Goal: Transaction & Acquisition: Purchase product/service

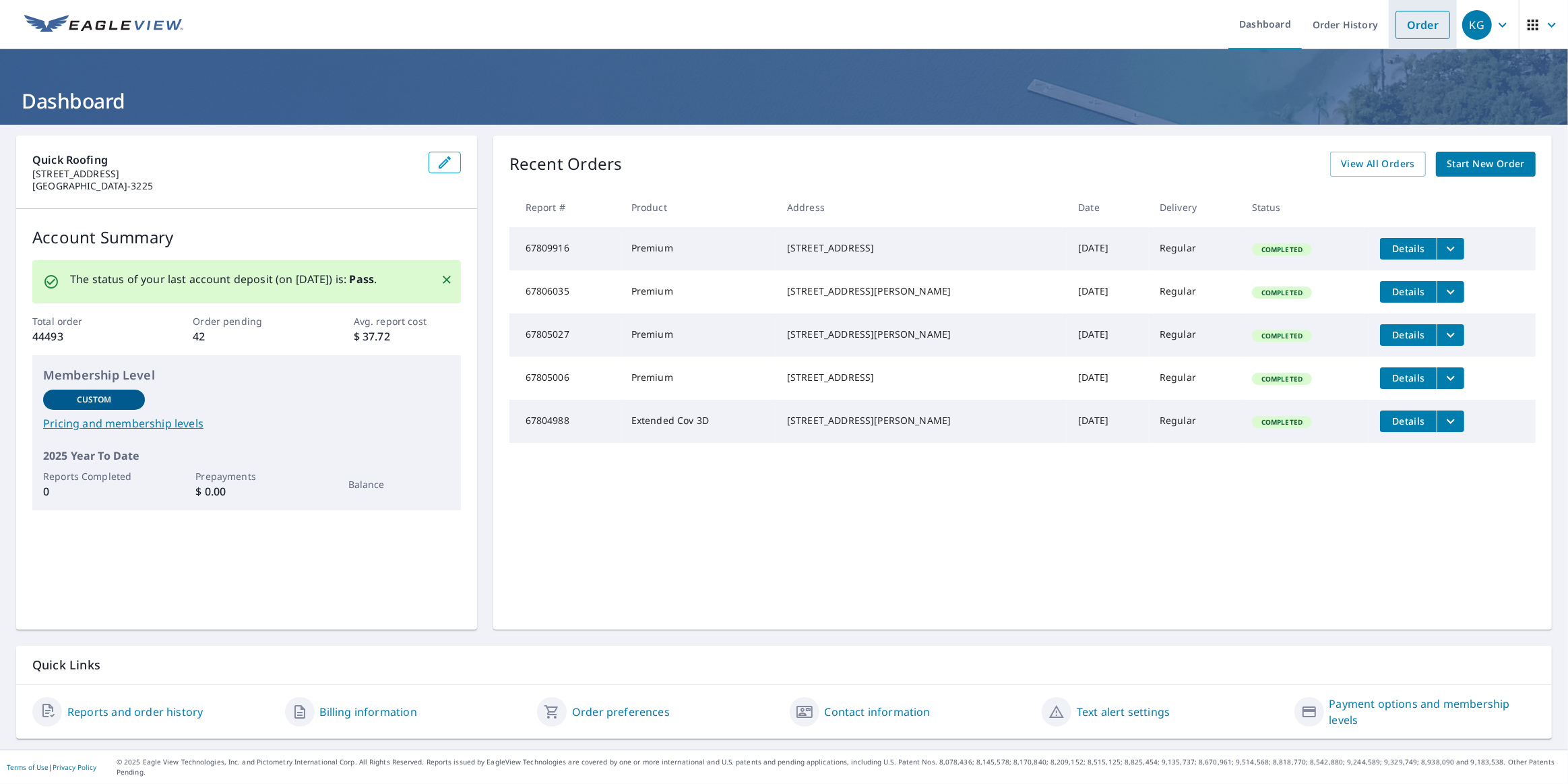
click at [1410, 21] on link "Order" at bounding box center [1423, 25] width 55 height 28
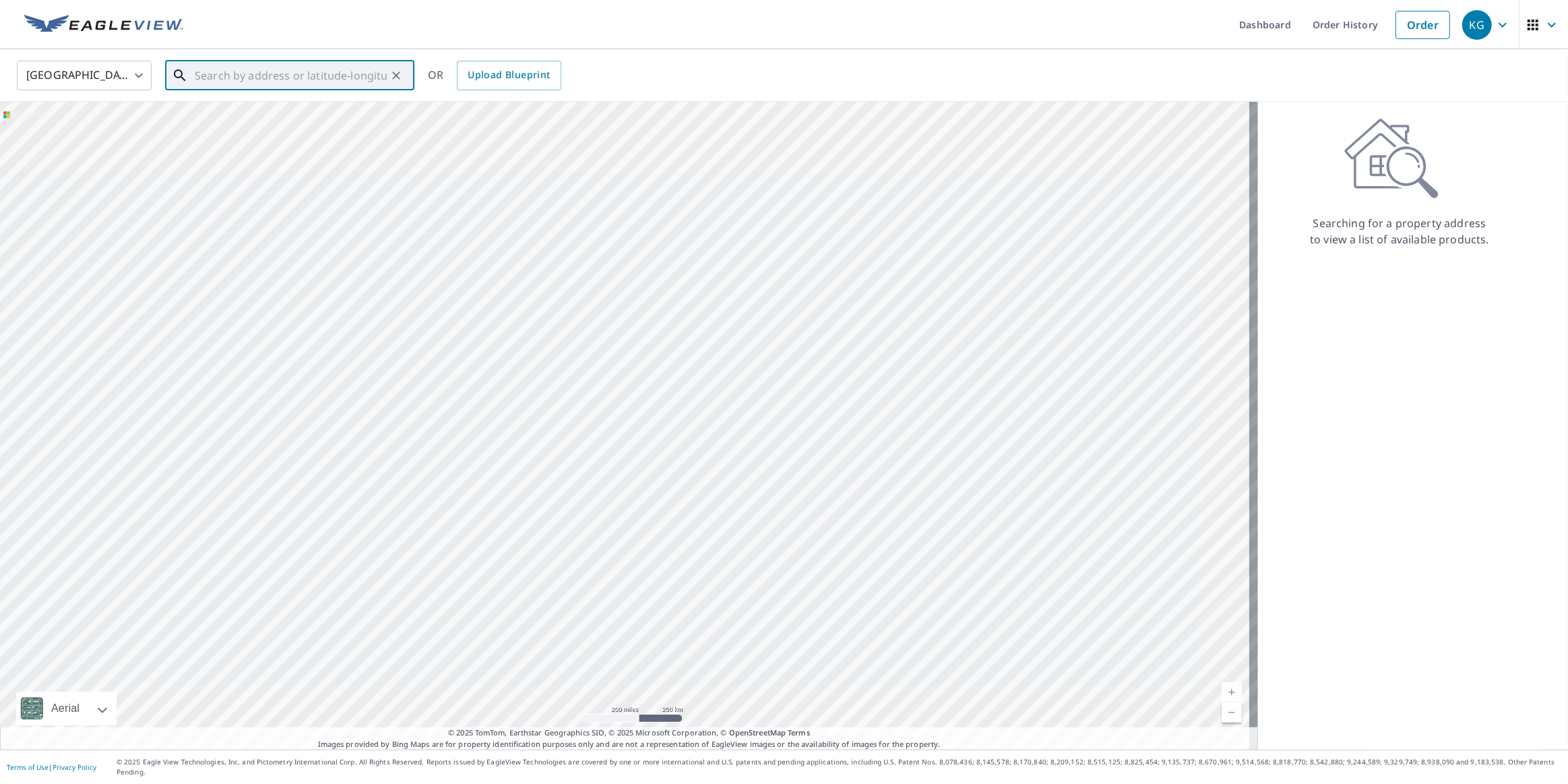
click at [366, 69] on input "text" at bounding box center [291, 75] width 192 height 38
click at [299, 74] on input "text" at bounding box center [291, 75] width 192 height 38
click at [226, 114] on span "1612 [PERSON_NAME] Dr" at bounding box center [298, 114] width 212 height 16
type input "[STREET_ADDRESS][PERSON_NAME][PERSON_NAME]"
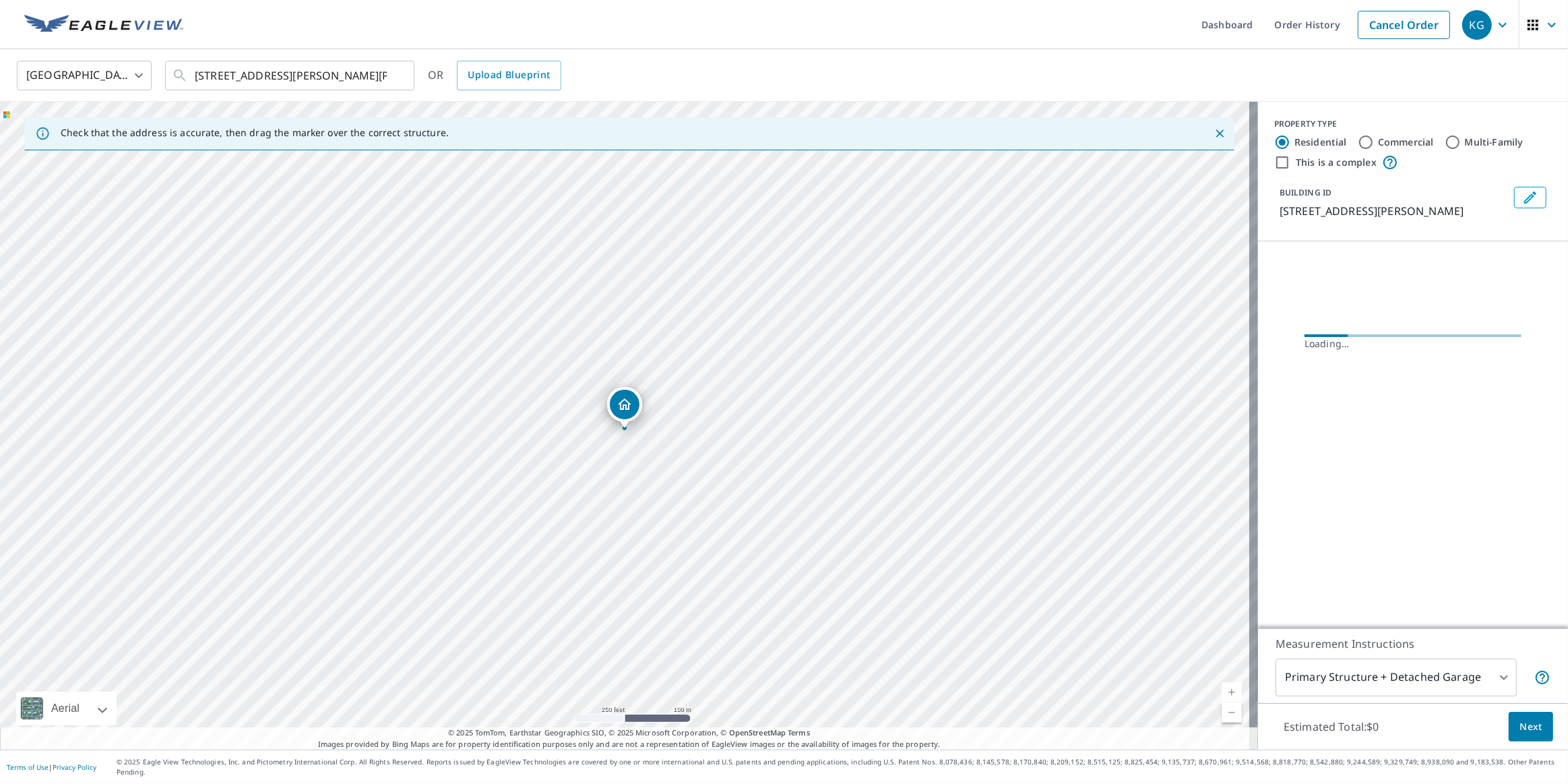
click at [1525, 733] on span "Next" at bounding box center [1531, 726] width 23 height 17
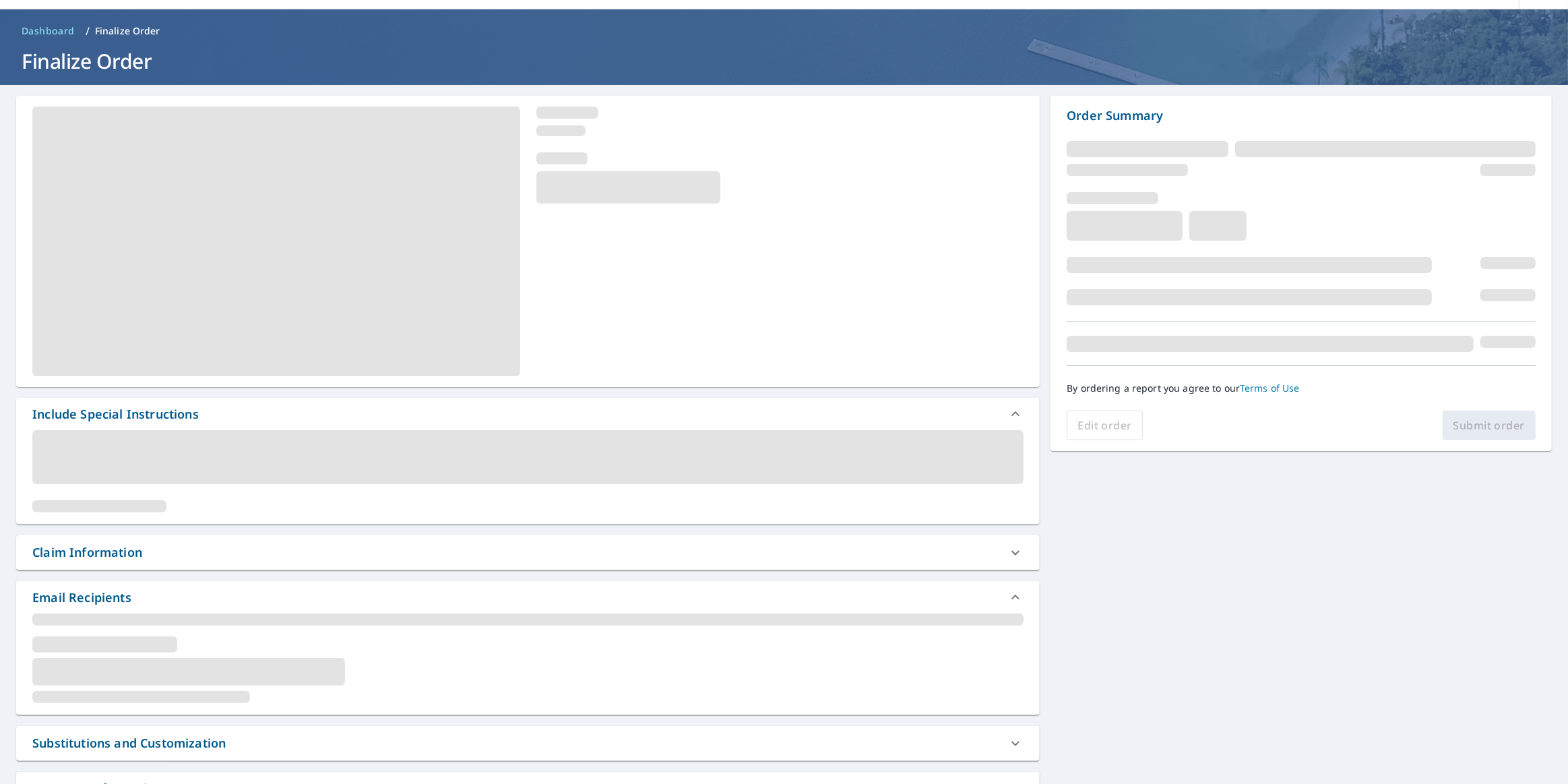
scroll to position [60, 0]
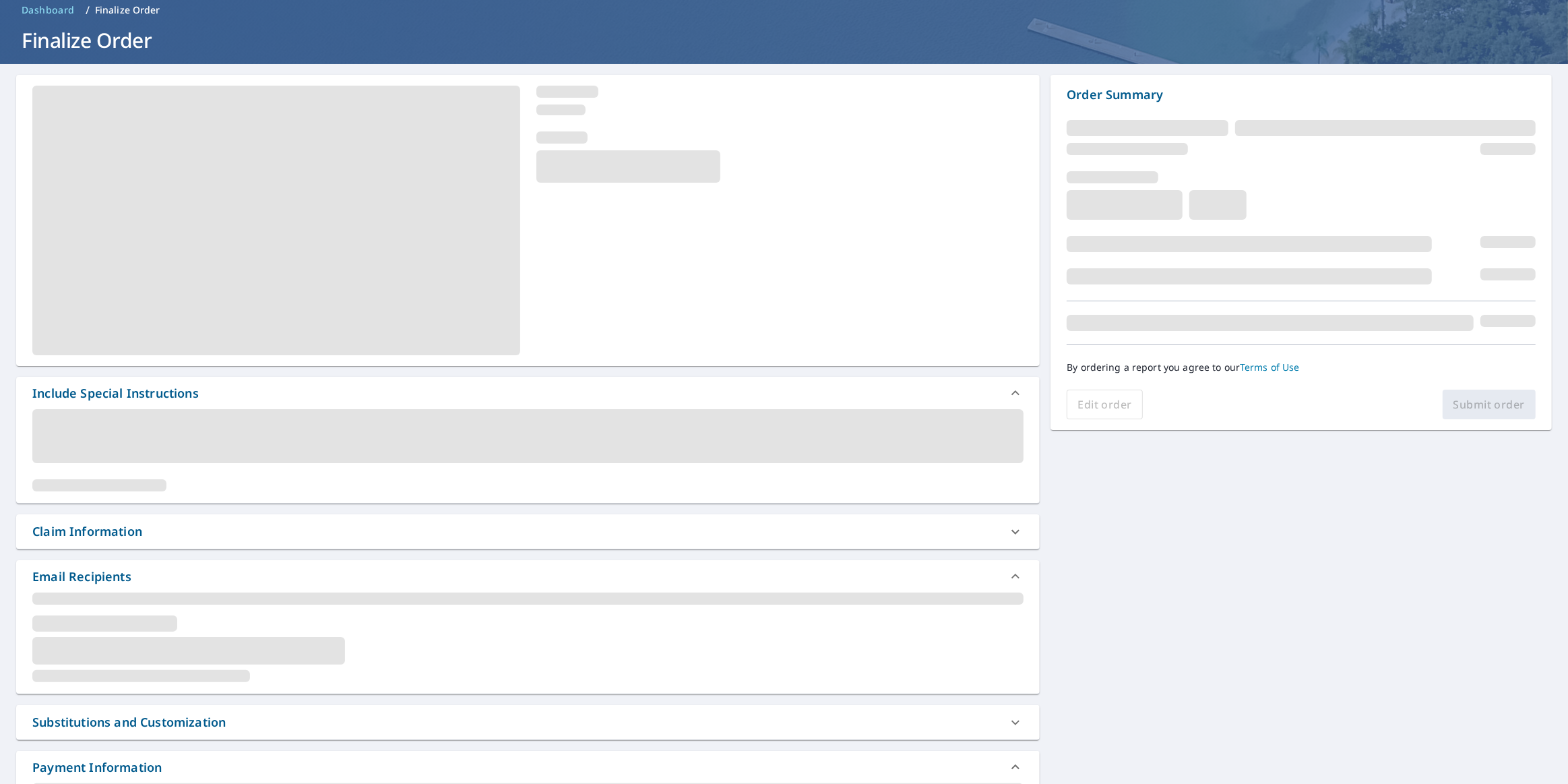
click at [173, 515] on div "Claim Information" at bounding box center [527, 531] width 1023 height 35
click at [172, 531] on div "Claim Information" at bounding box center [515, 531] width 967 height 19
click at [133, 531] on div "Claim Information" at bounding box center [87, 531] width 110 height 19
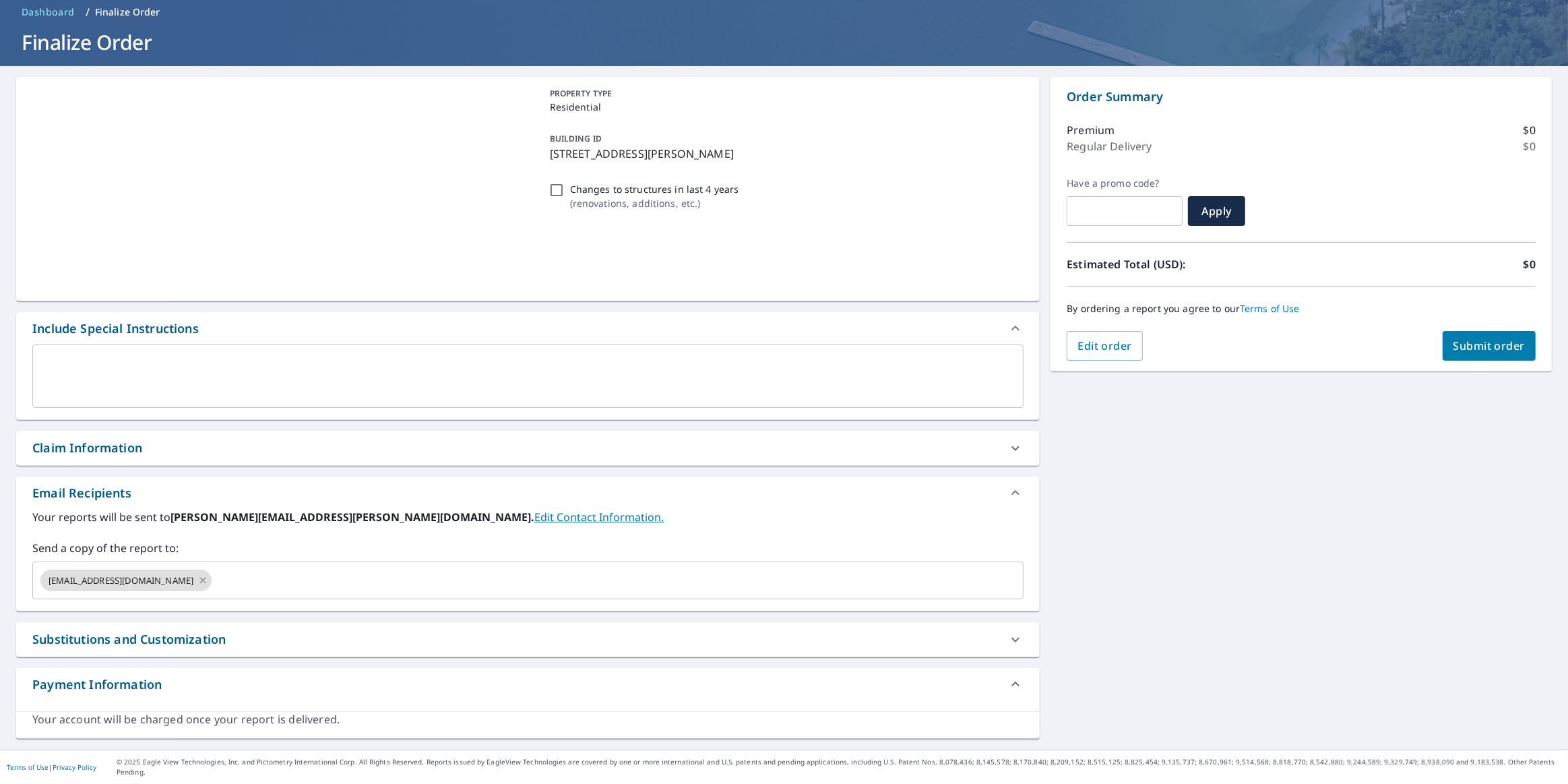
scroll to position [47, 0]
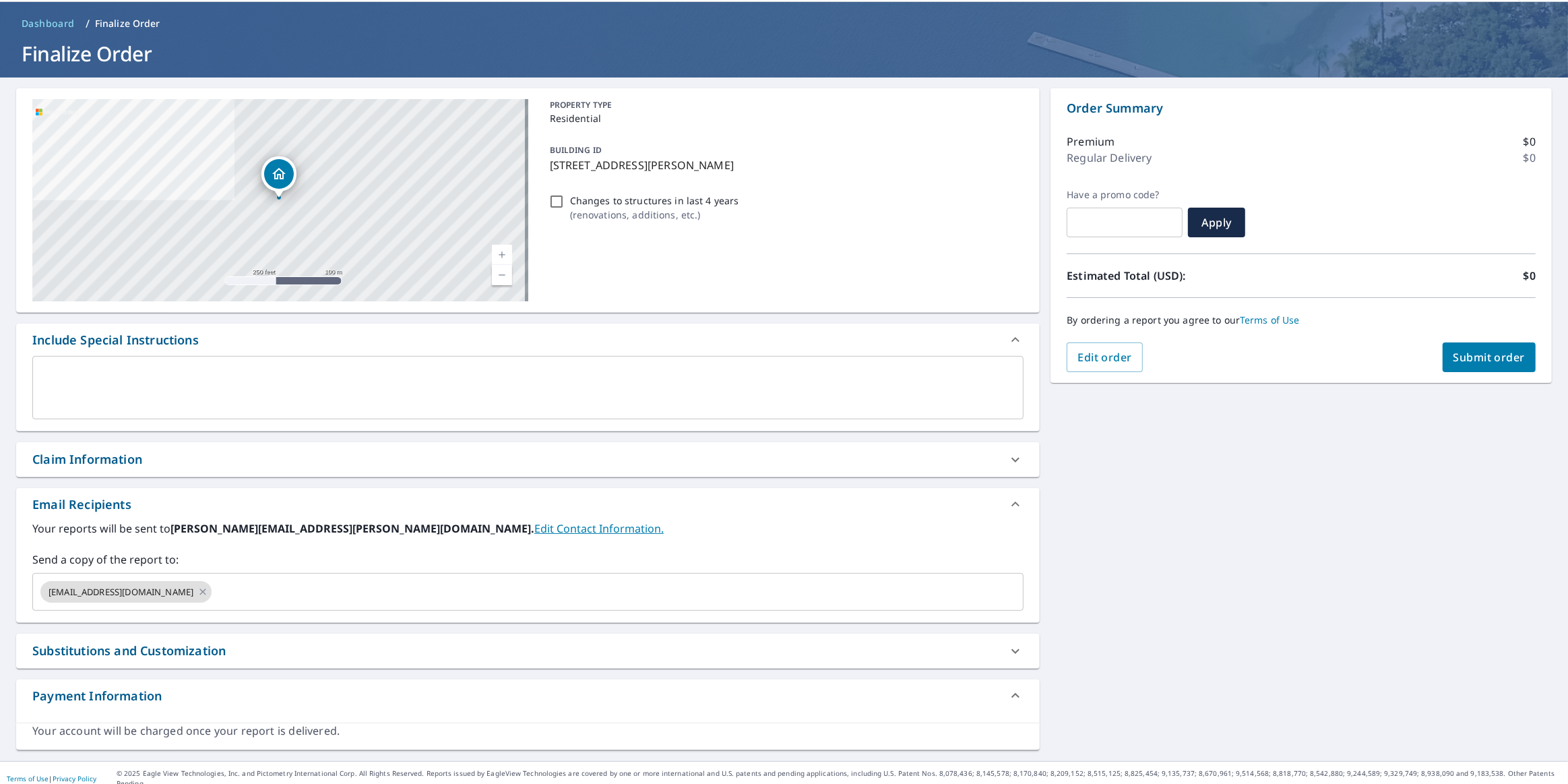
click at [181, 443] on div "Claim Information" at bounding box center [527, 459] width 1023 height 35
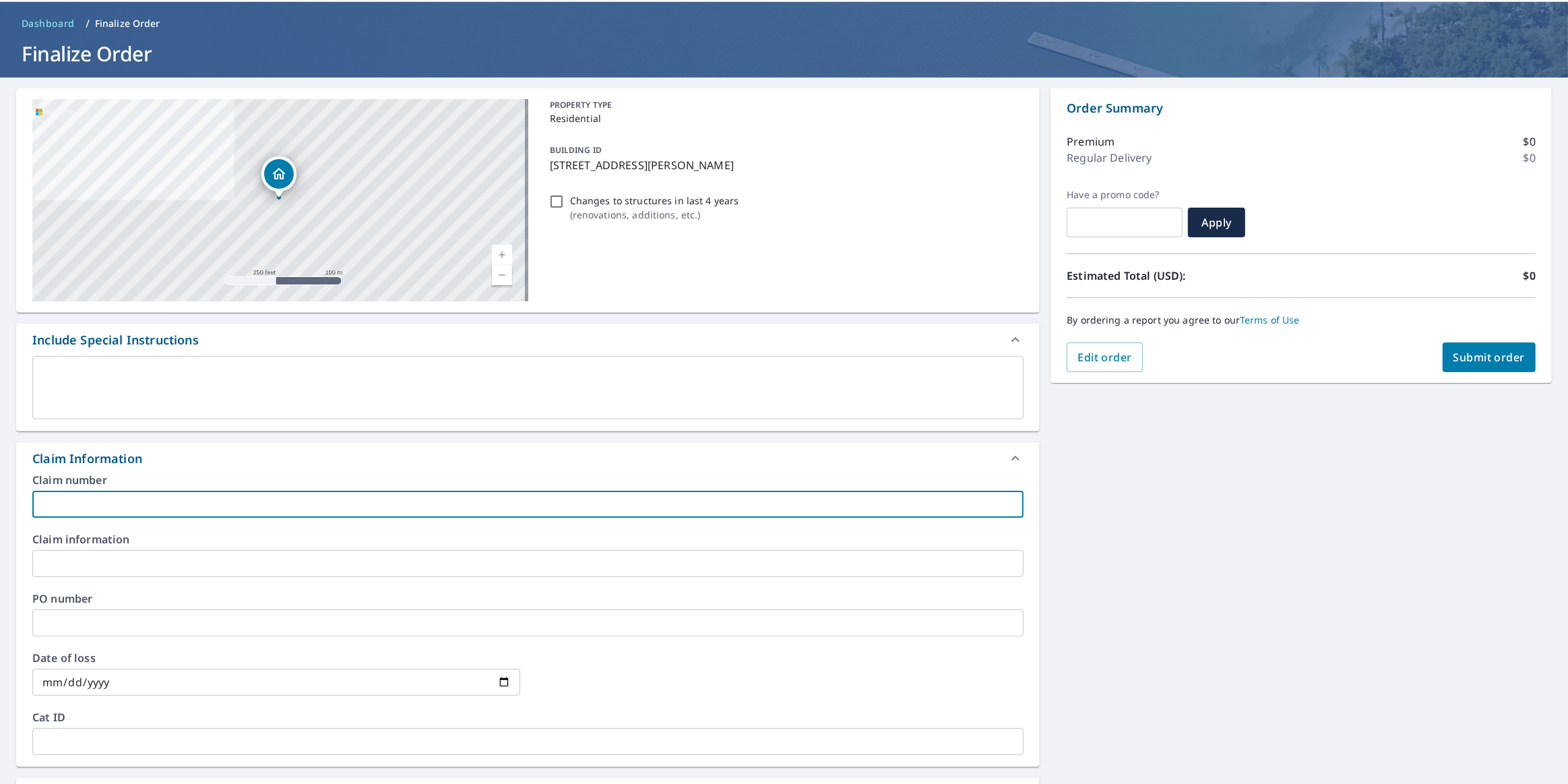
click at [159, 506] on input "text" at bounding box center [527, 504] width 991 height 27
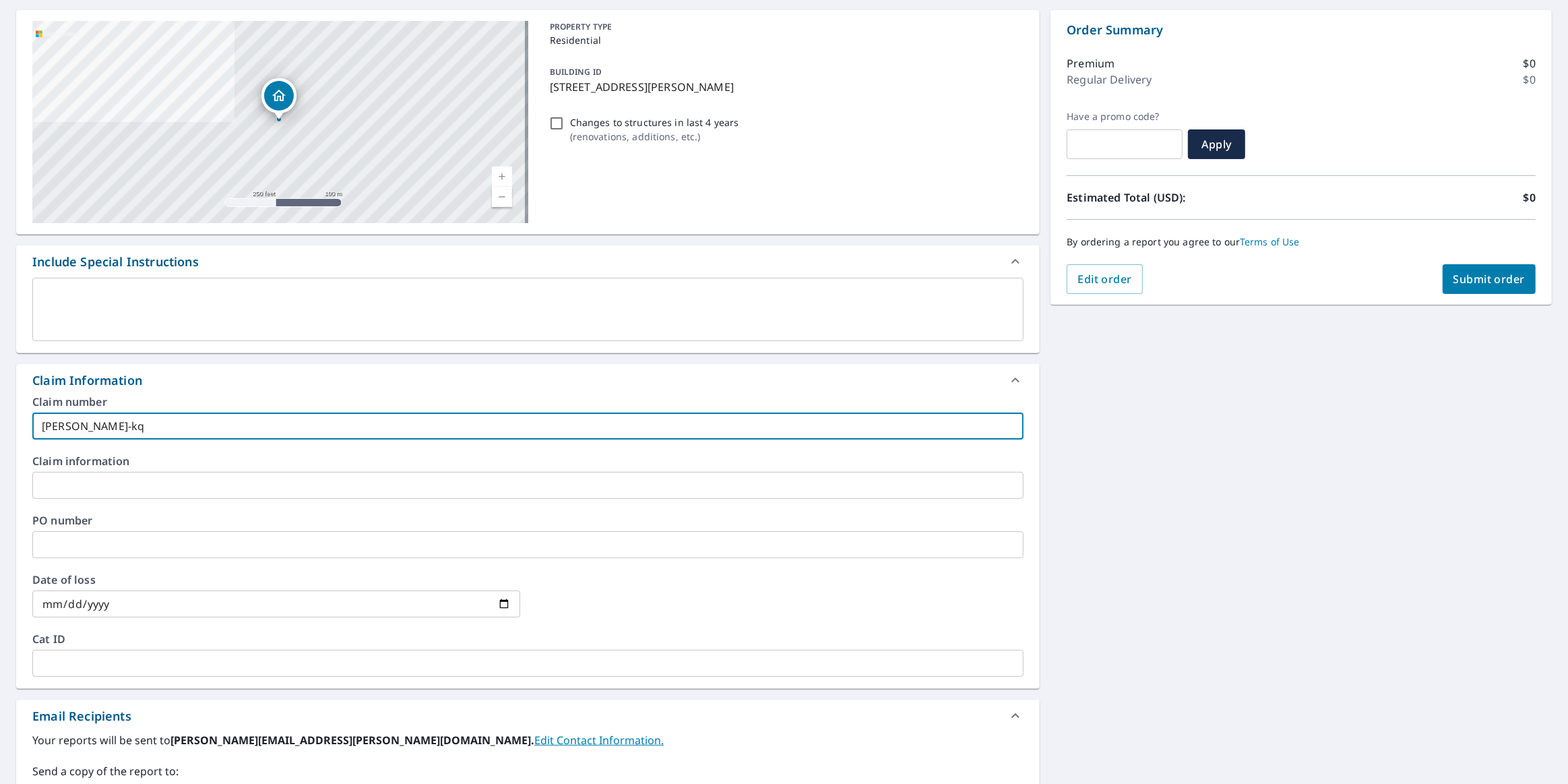
scroll to position [231, 0]
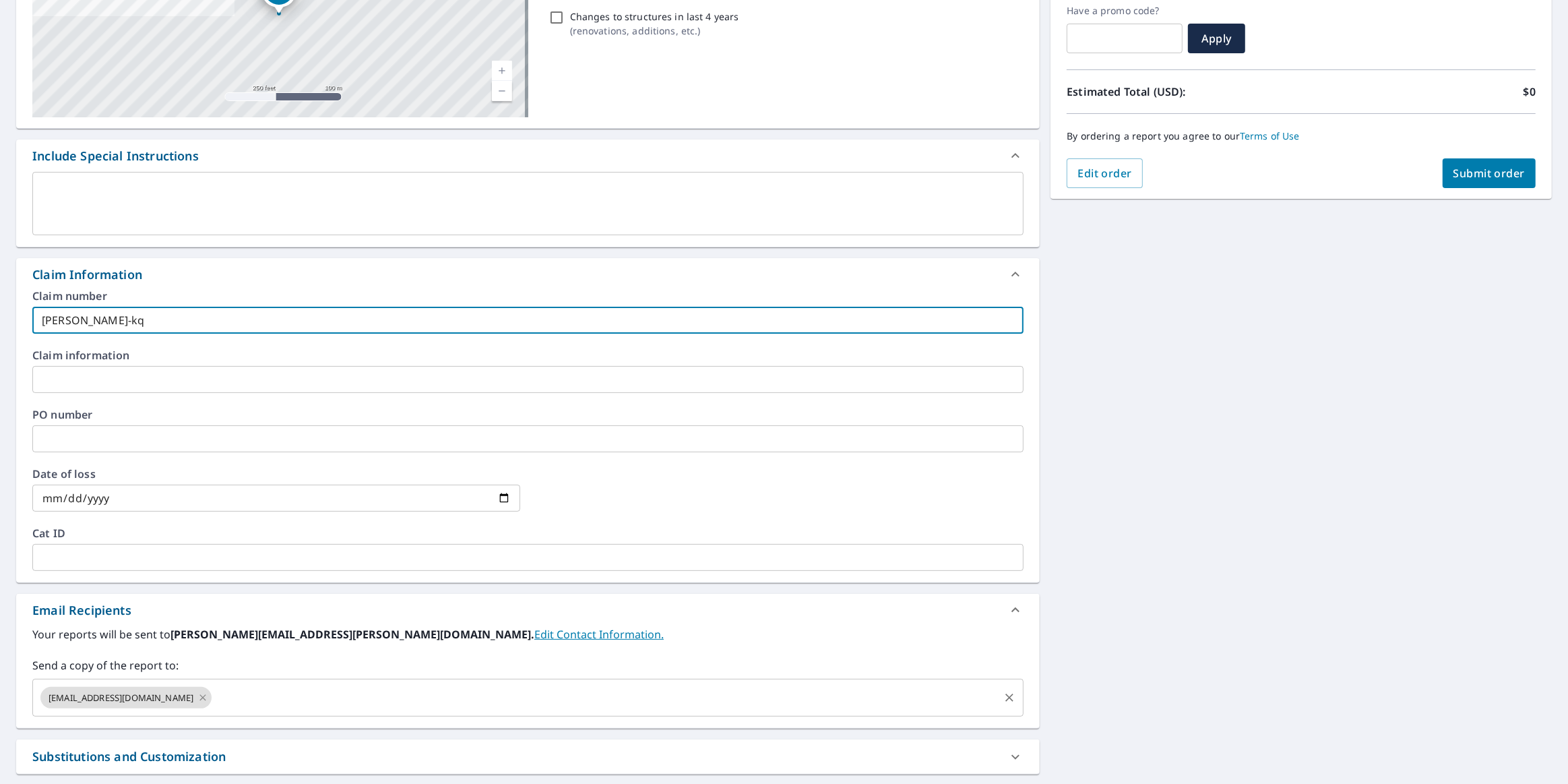
click at [198, 696] on icon at bounding box center [203, 697] width 11 height 15
type input "[PERSON_NAME]-kq"
click at [139, 698] on input "text" at bounding box center [518, 697] width 959 height 26
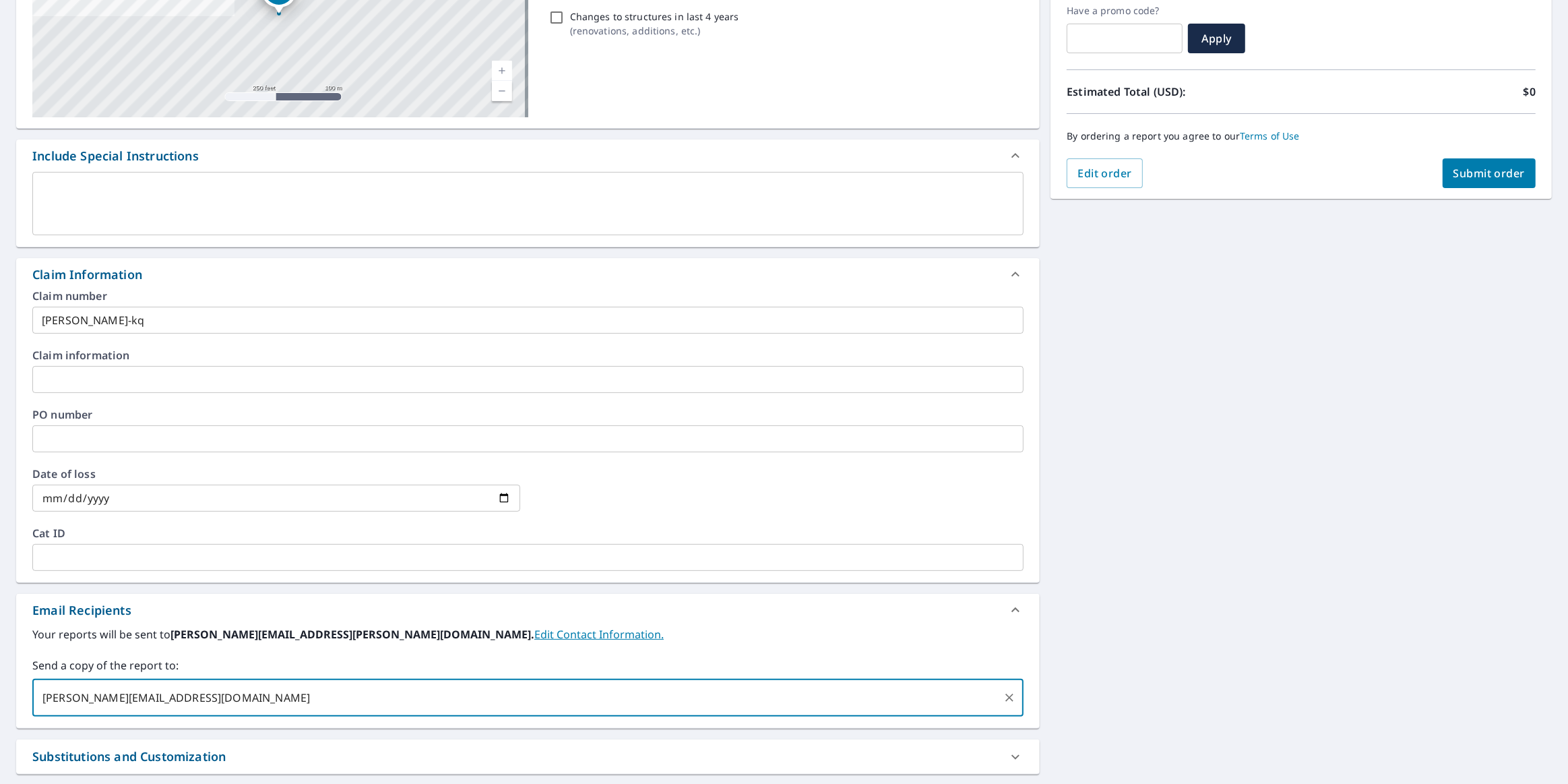
type input "[PERSON_NAME][EMAIL_ADDRESS][DOMAIN_NAME]"
click at [249, 712] on div "[PERSON_NAME][EMAIL_ADDRESS][DOMAIN_NAME] ​" at bounding box center [527, 697] width 991 height 38
paste input "[PERSON_NAME][EMAIL_ADDRESS][PERSON_NAME][DOMAIN_NAME]"
type input "[PERSON_NAME][EMAIL_ADDRESS][PERSON_NAME][DOMAIN_NAME]"
click at [1455, 192] on div "Order Summary Premium $0 Regular Delivery $0 Have a promo code? ​ Apply Estimat…" at bounding box center [1300, 51] width 501 height 294
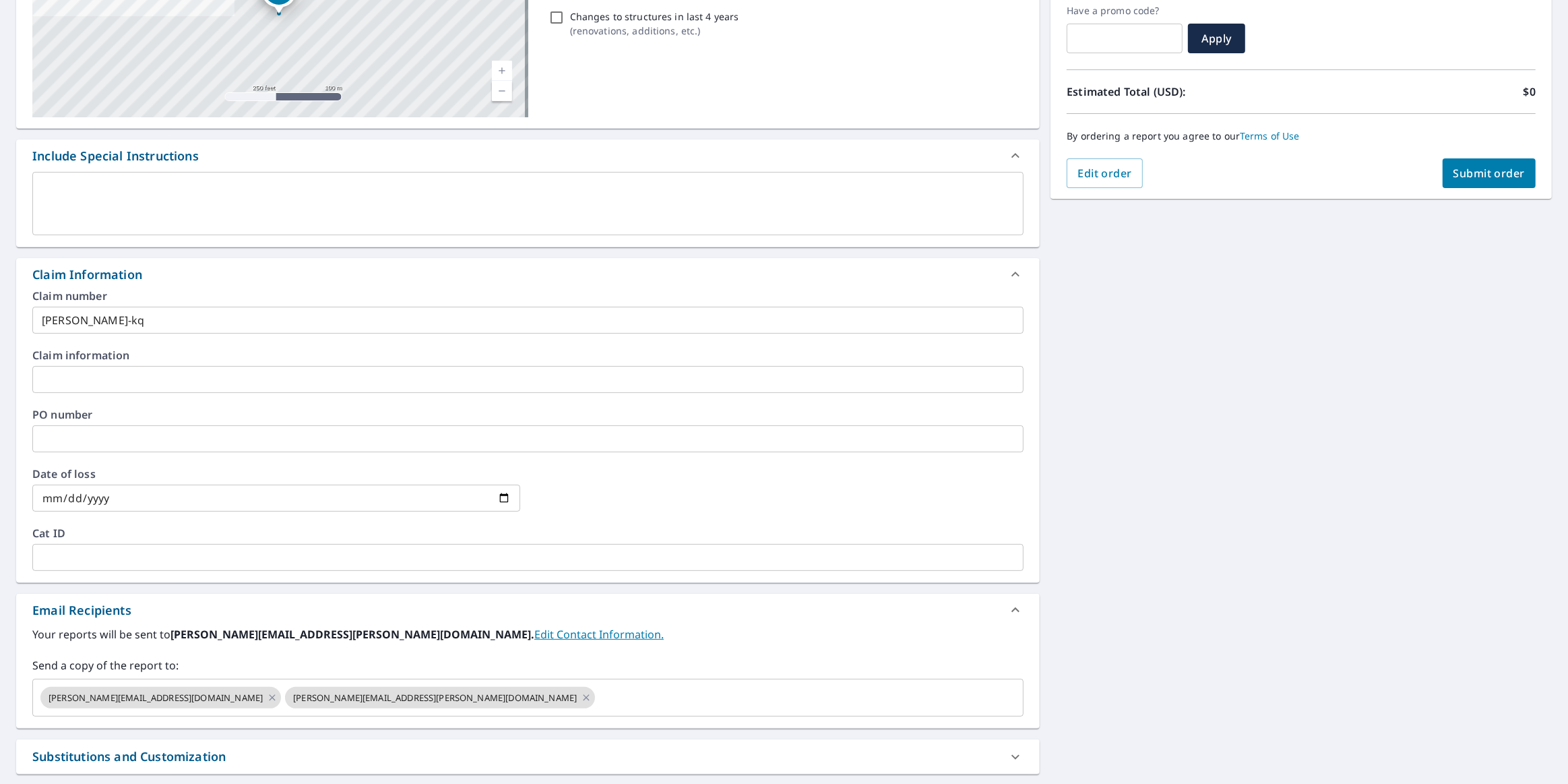
click at [1461, 183] on button "Submit order" at bounding box center [1489, 173] width 94 height 29
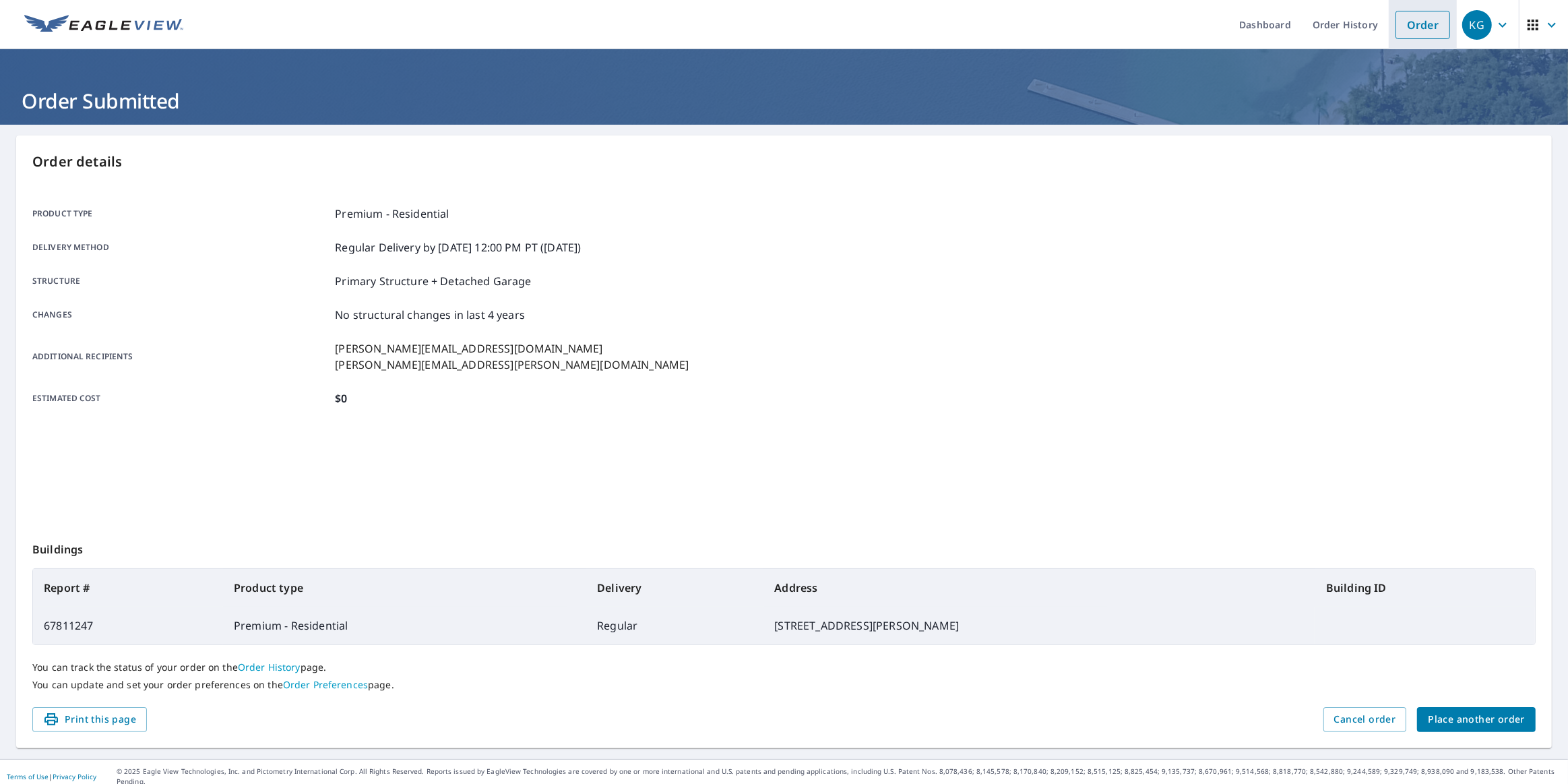
click at [1401, 27] on link "Order" at bounding box center [1423, 25] width 55 height 28
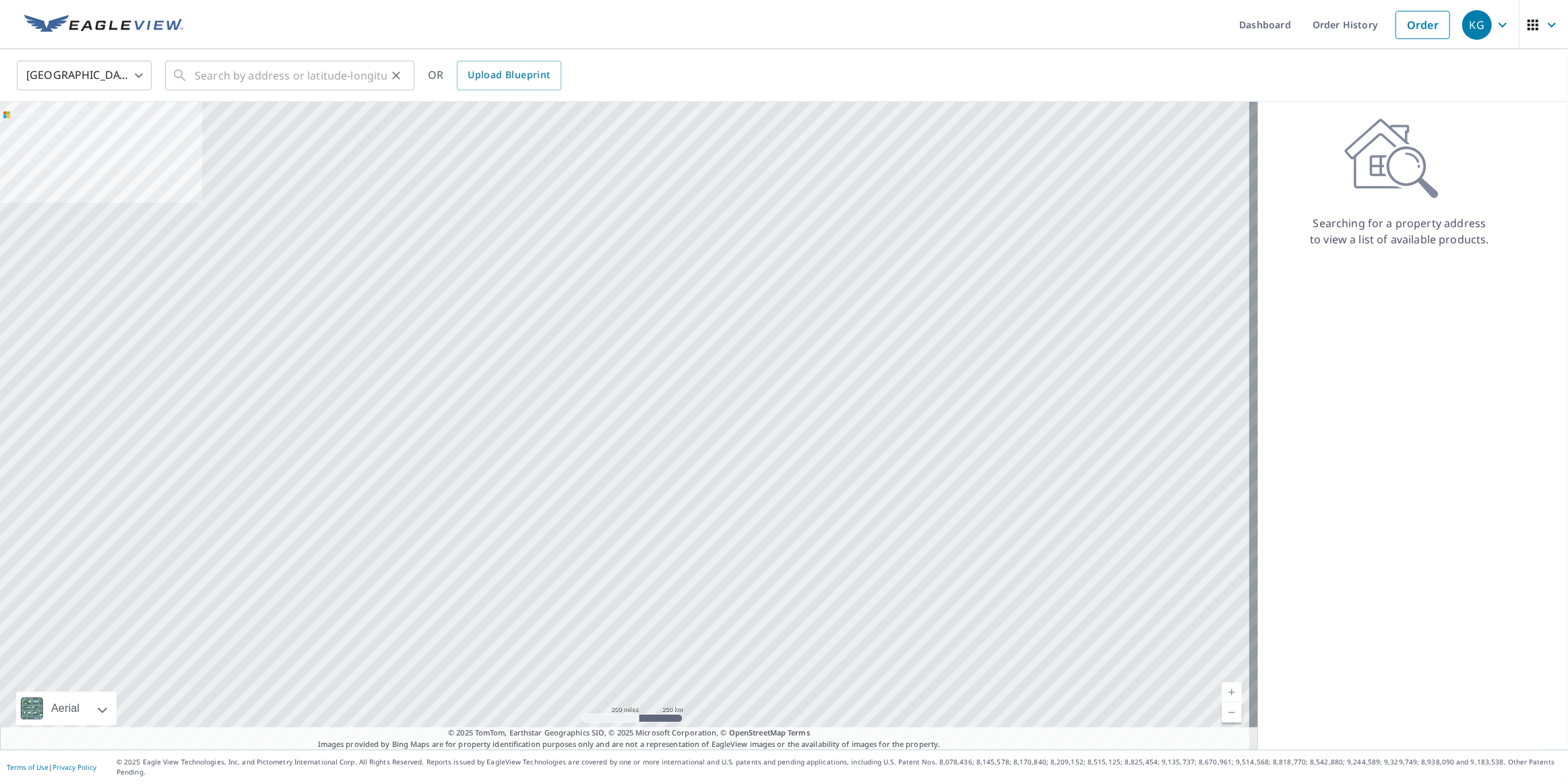
click at [189, 77] on div "​" at bounding box center [289, 74] width 249 height 29
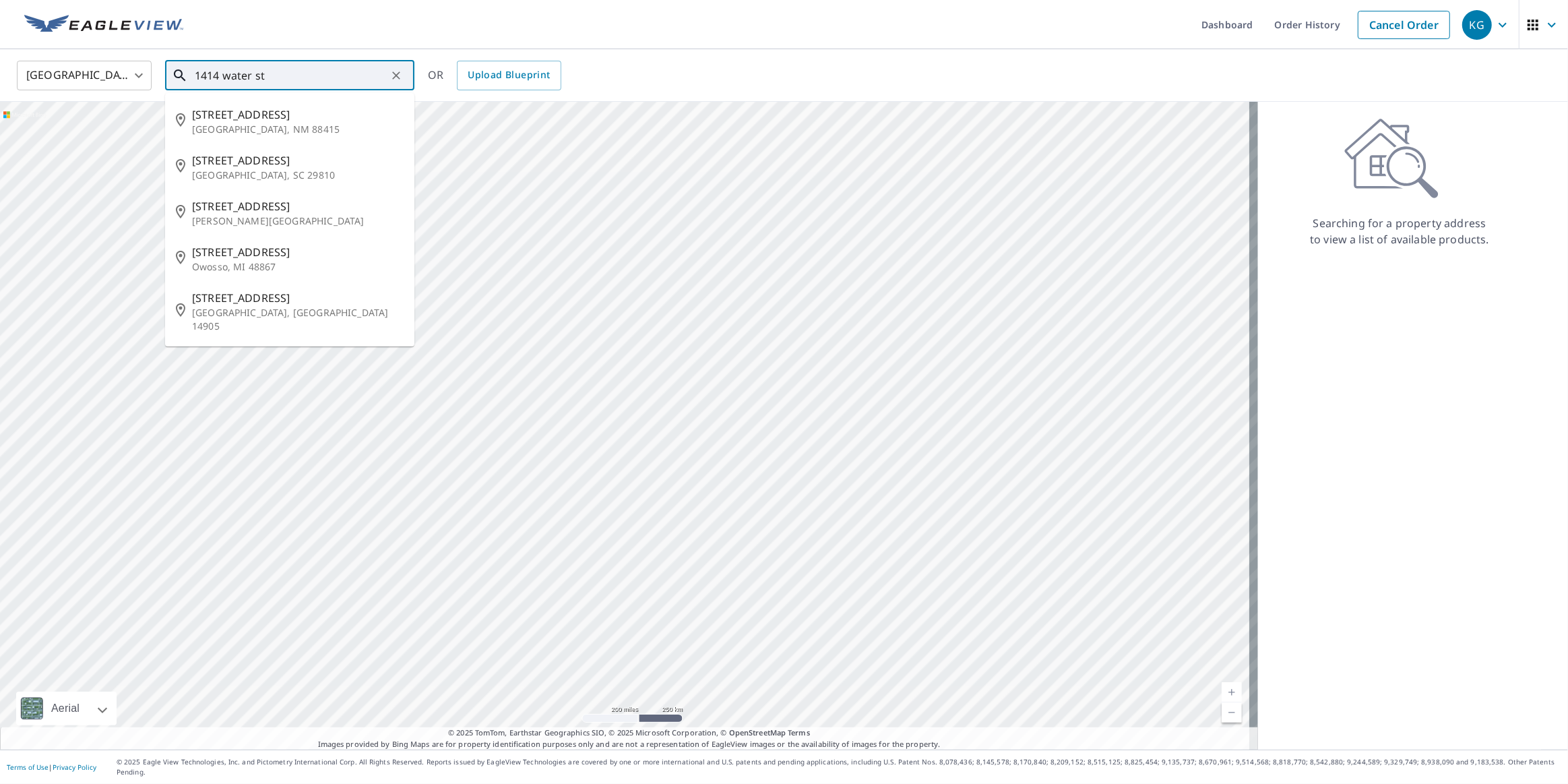
type input "1414 water st"
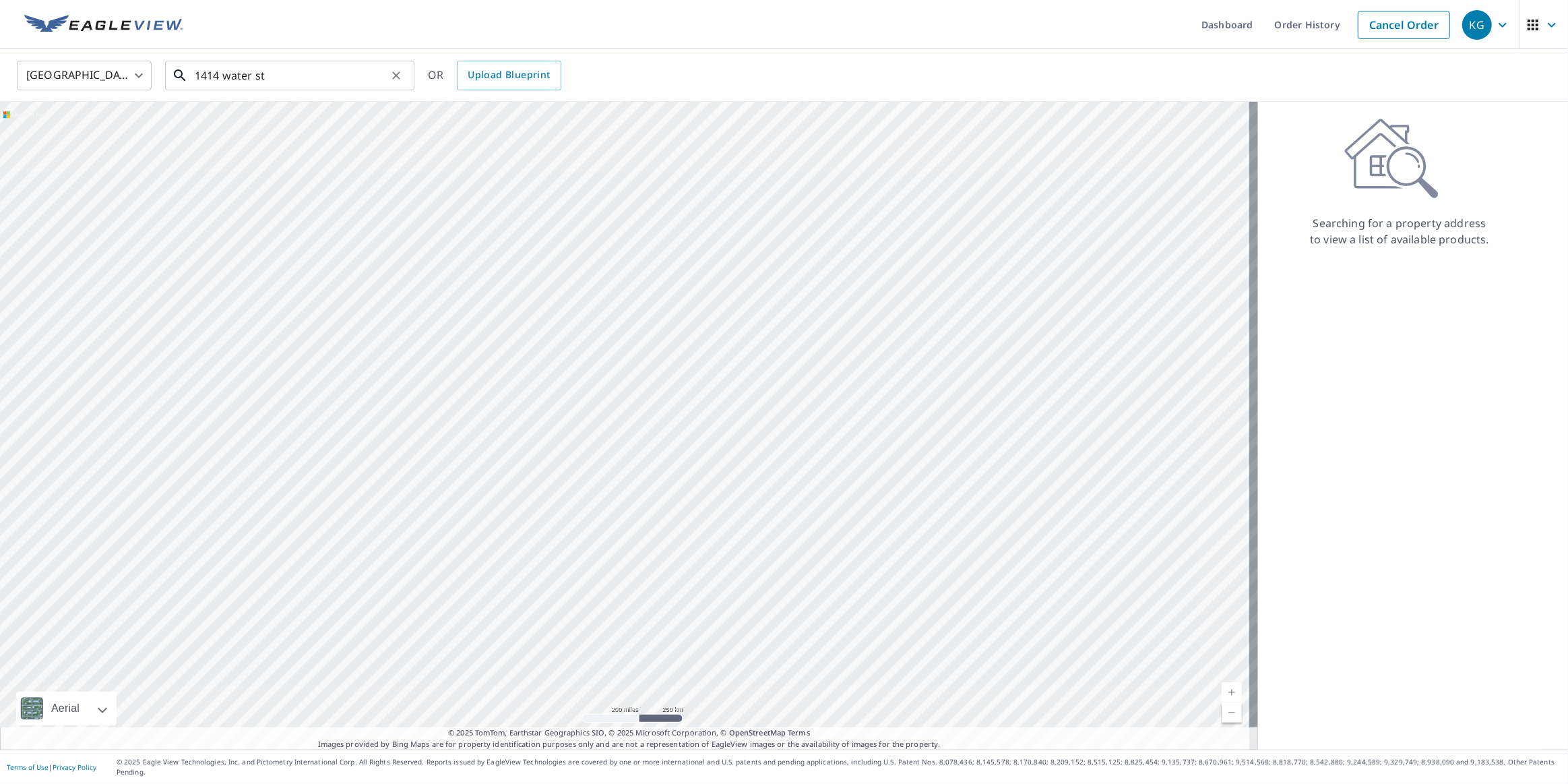
click at [310, 76] on input "1414 water st" at bounding box center [291, 75] width 192 height 38
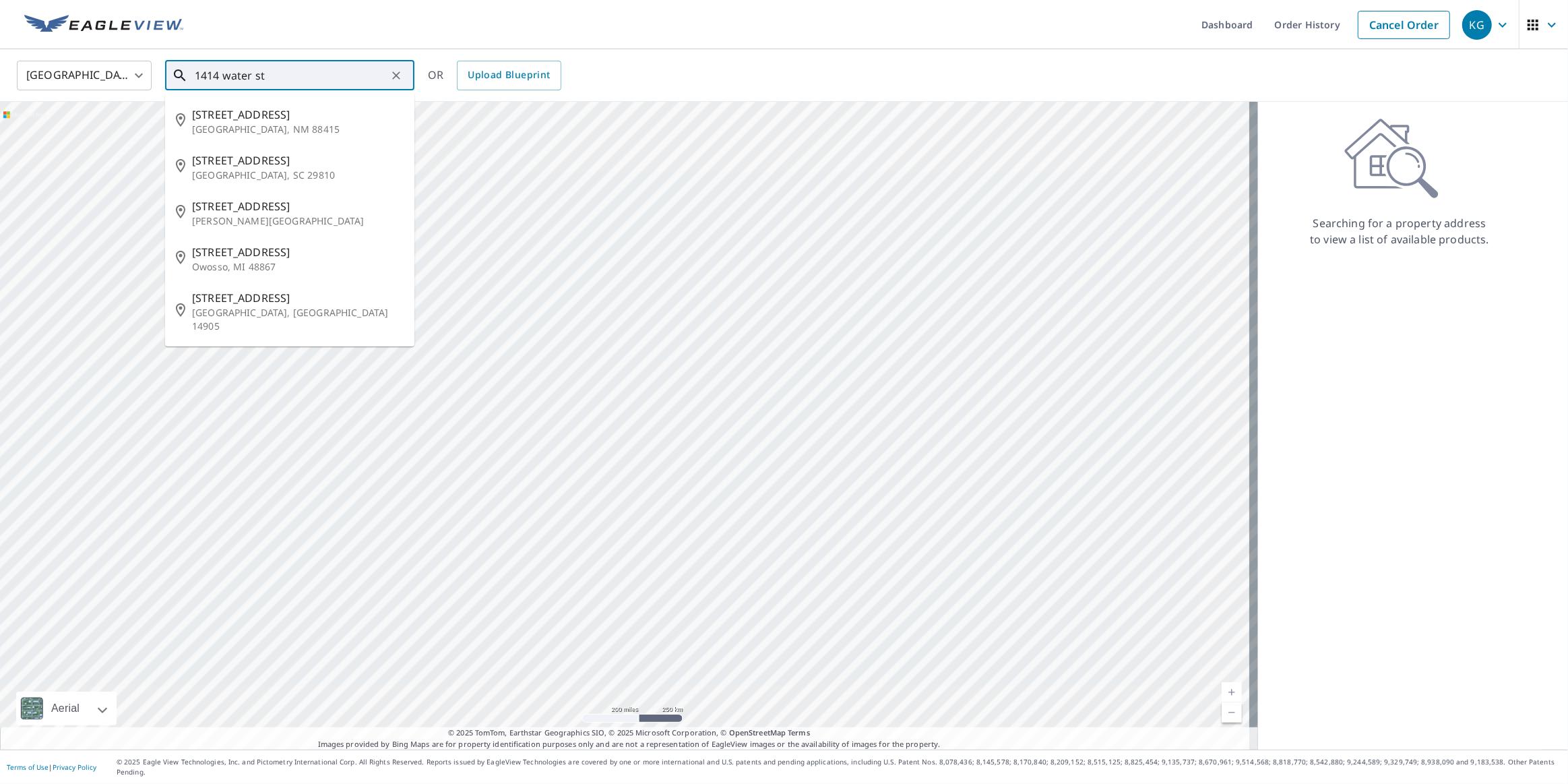
drag, startPoint x: 220, startPoint y: 66, endPoint x: 36, endPoint y: 54, distance: 184.4
click at [46, 54] on div "United States [GEOGRAPHIC_DATA] ​ 1414 water st ​ [STREET_ADDRESS][PERSON_NAME]…" at bounding box center [784, 74] width 1568 height 52
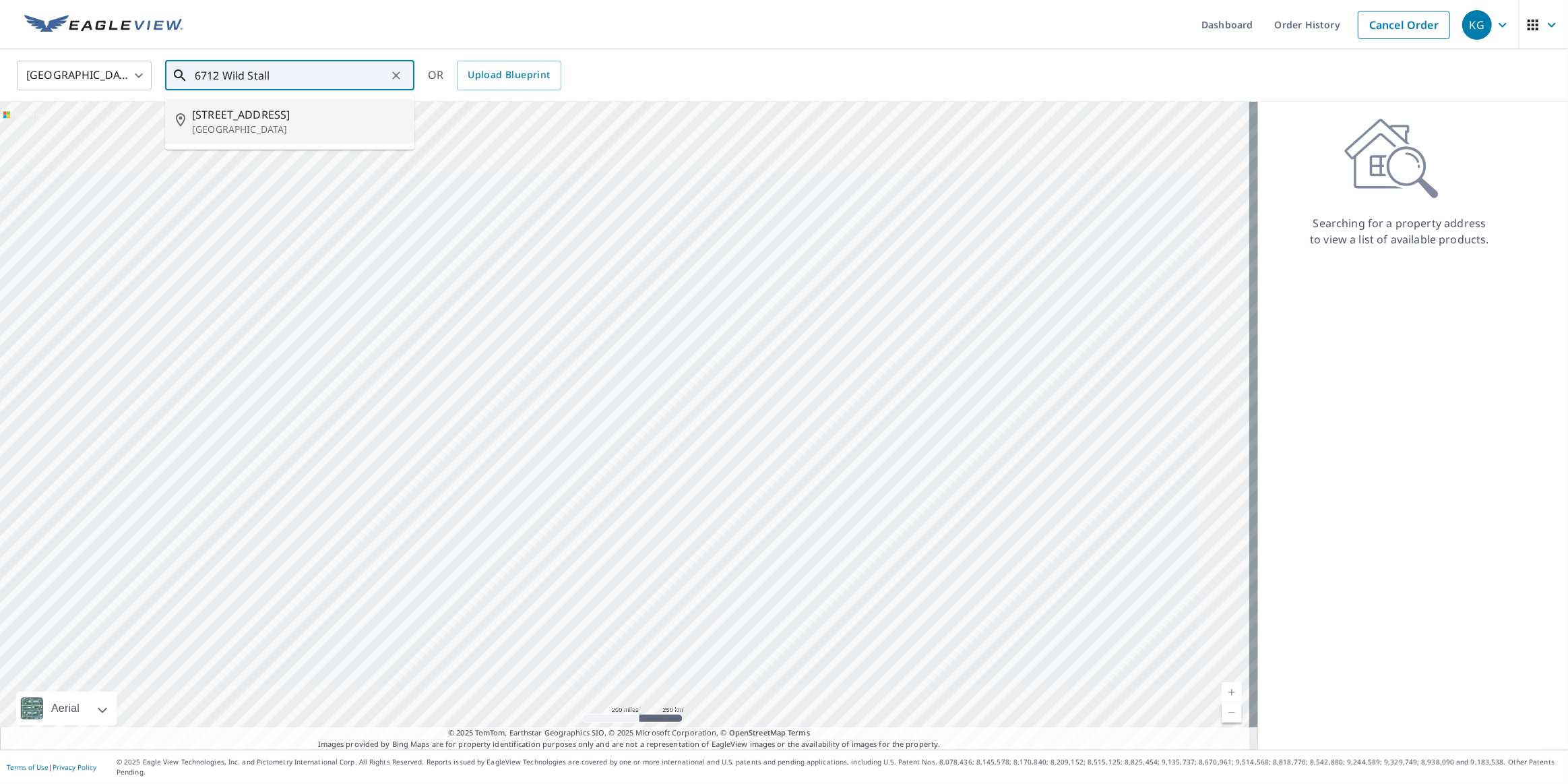
click at [242, 114] on span "[STREET_ADDRESS]" at bounding box center [298, 114] width 212 height 16
type input "[STREET_ADDRESS]"
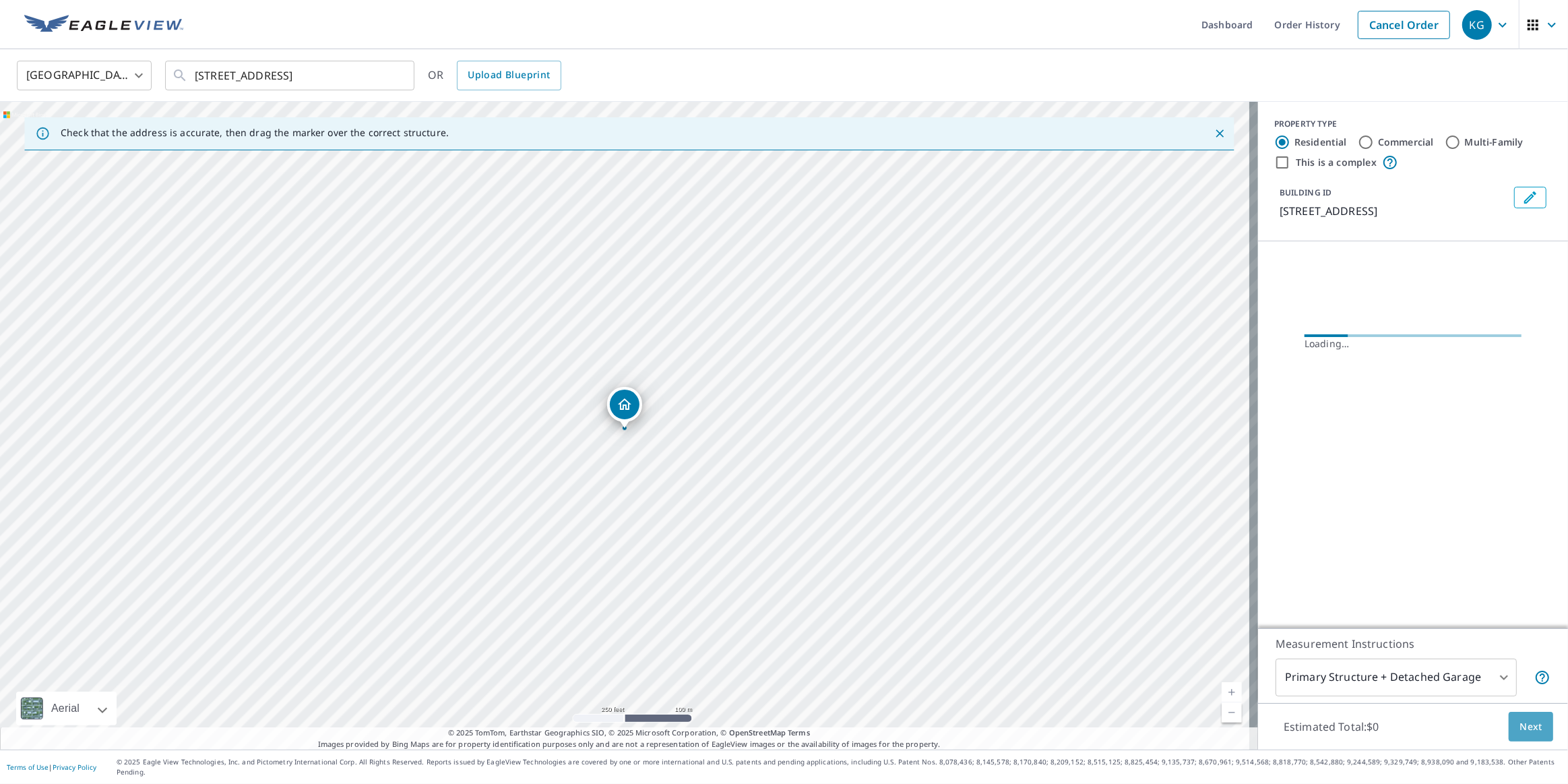
click at [1534, 742] on button "Next" at bounding box center [1531, 727] width 44 height 30
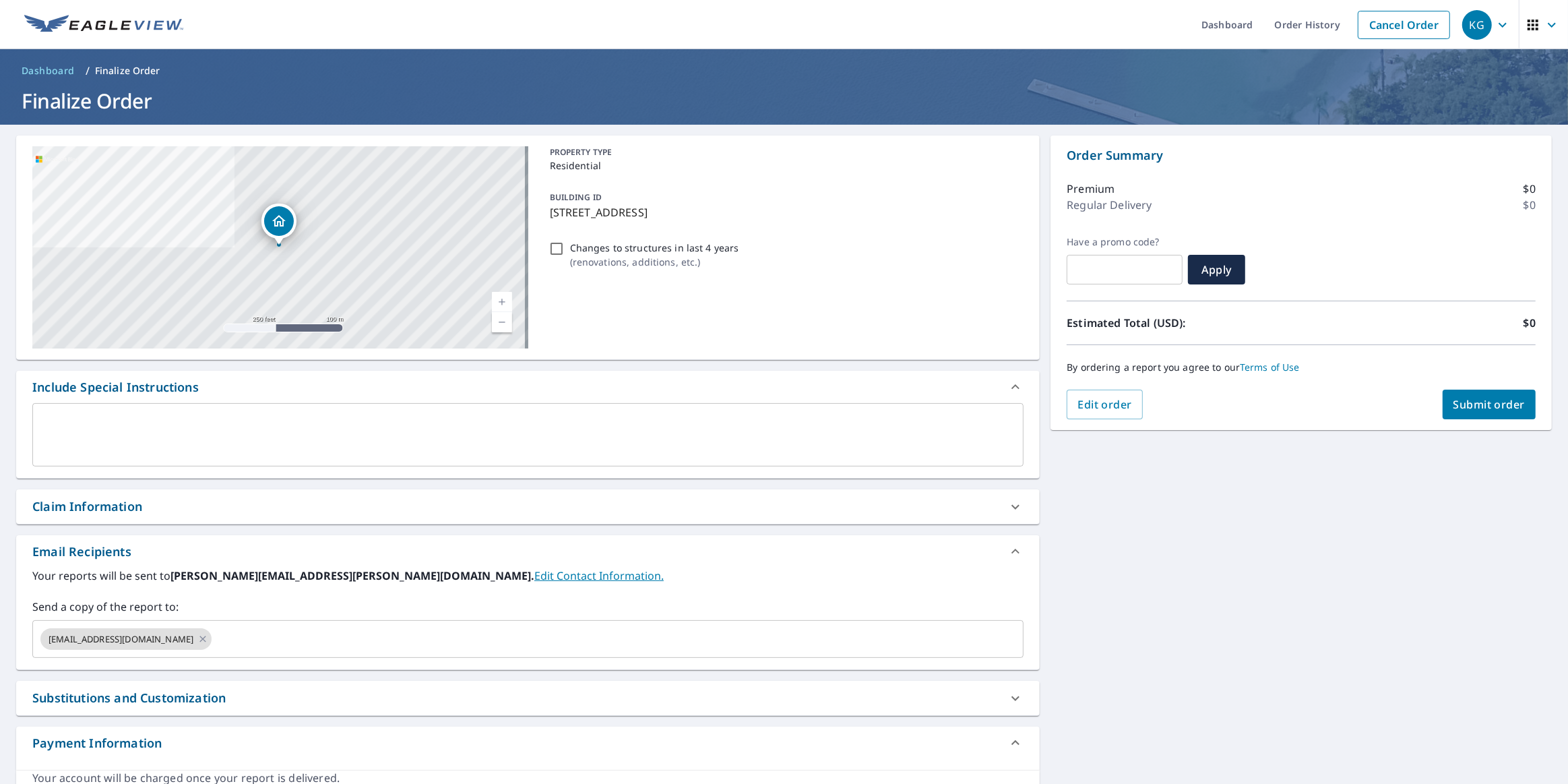
click at [195, 512] on div "Claim Information" at bounding box center [515, 506] width 967 height 19
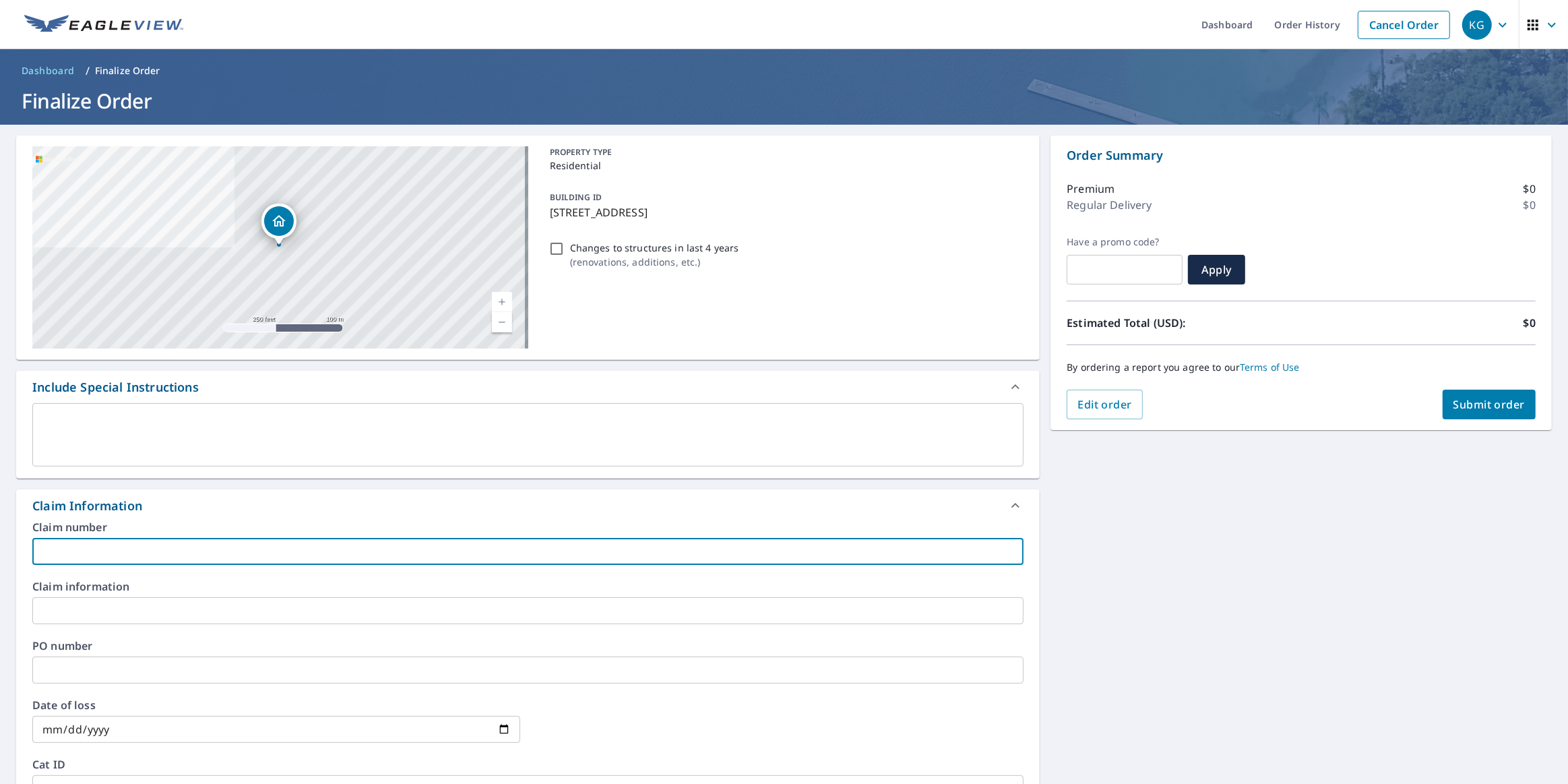
click at [183, 550] on input "text" at bounding box center [527, 551] width 991 height 27
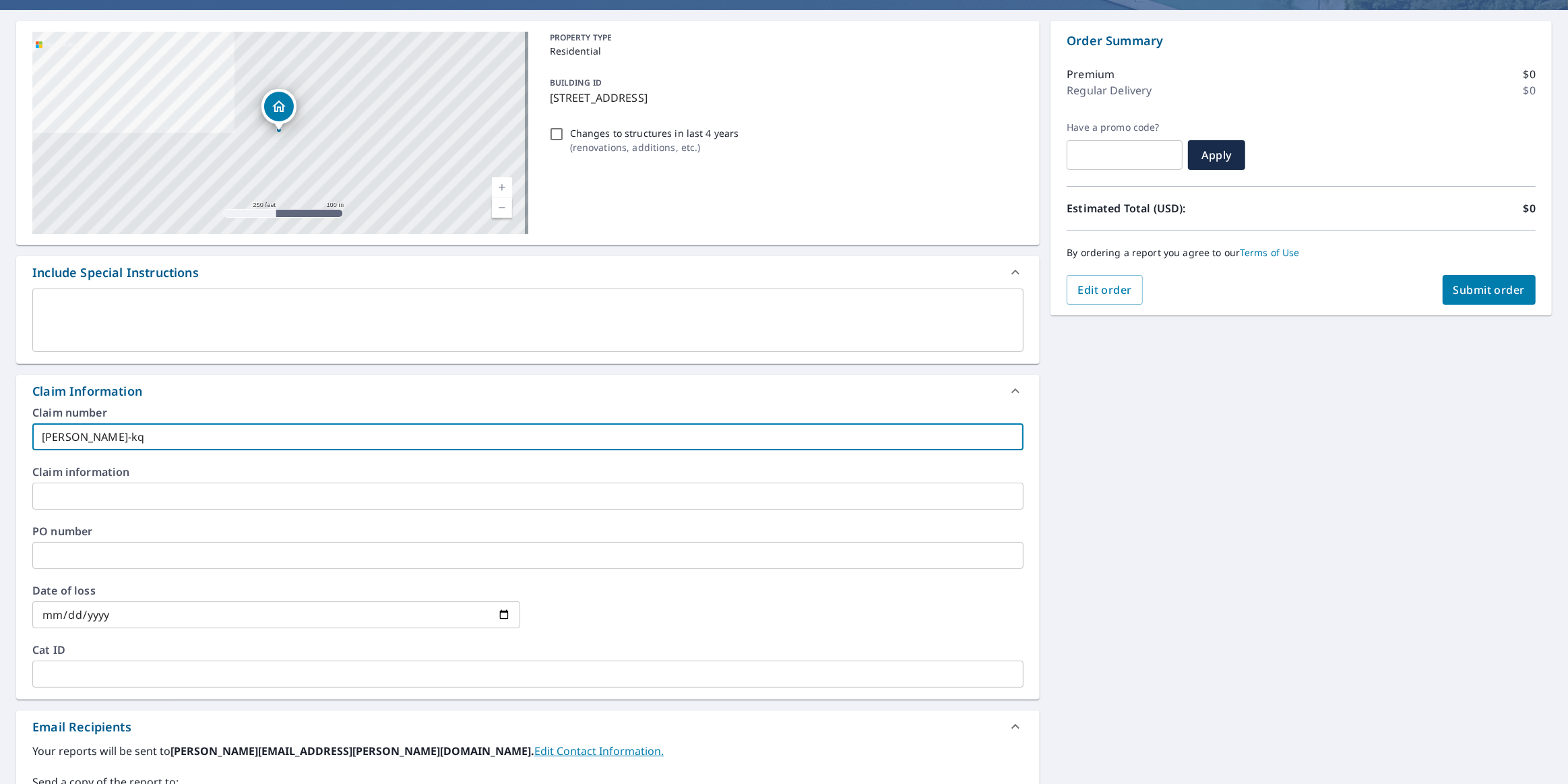
scroll to position [184, 0]
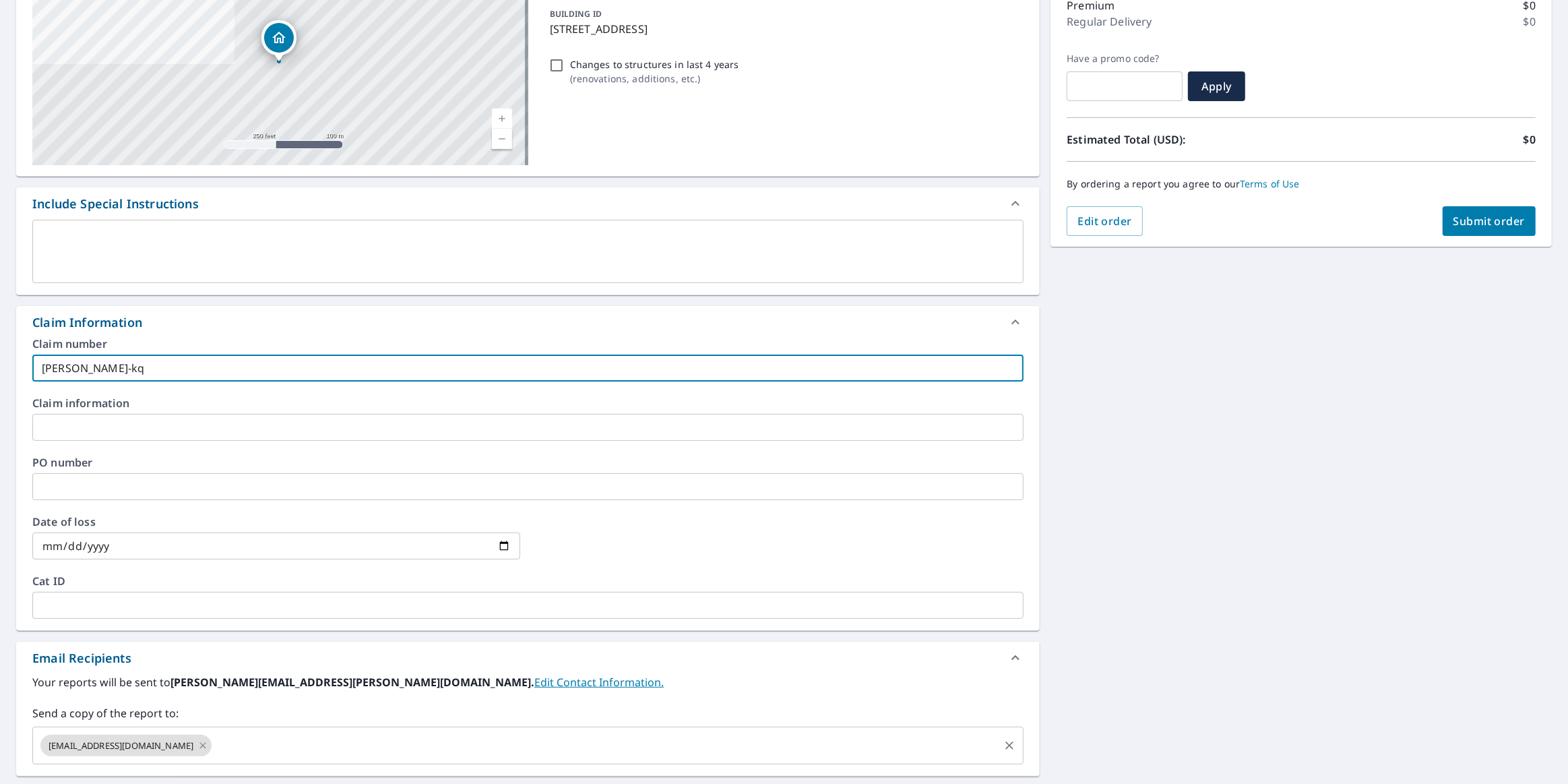
click at [198, 746] on icon at bounding box center [203, 745] width 11 height 15
type input "[PERSON_NAME]-kq"
click at [173, 746] on input "text" at bounding box center [518, 745] width 959 height 26
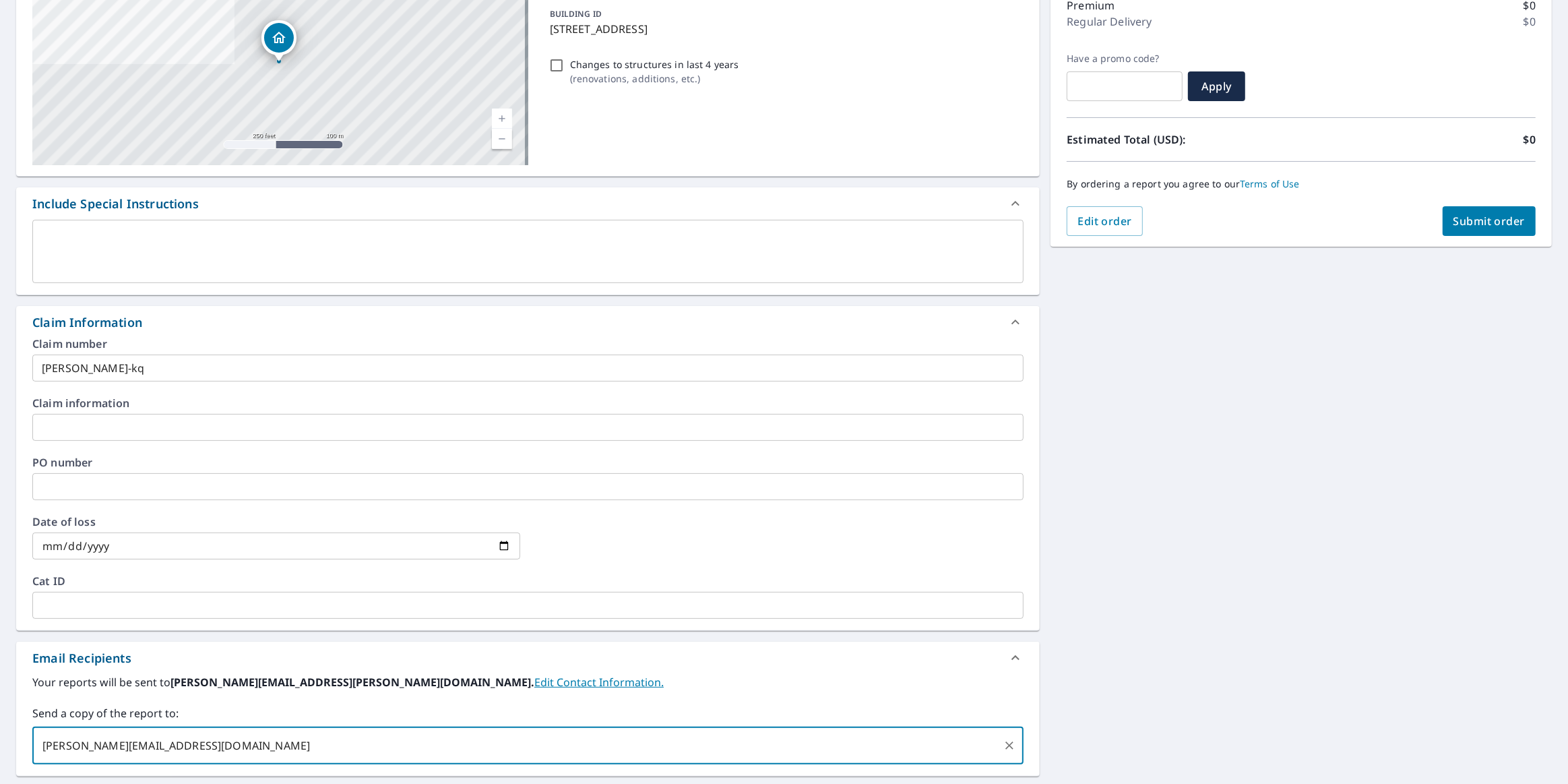
type input "[PERSON_NAME][EMAIL_ADDRESS][DOMAIN_NAME]"
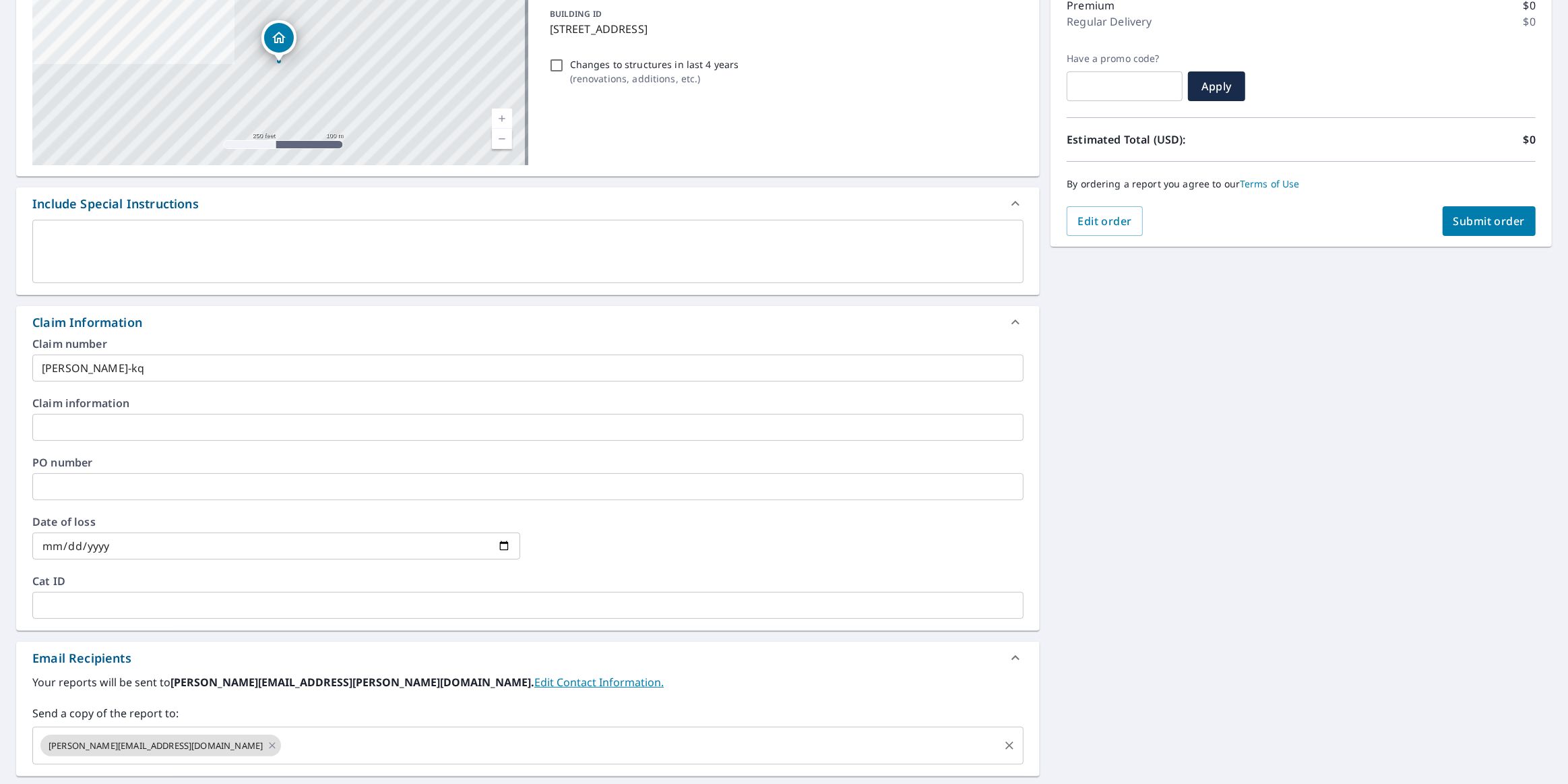
click at [283, 747] on input "text" at bounding box center [640, 745] width 714 height 26
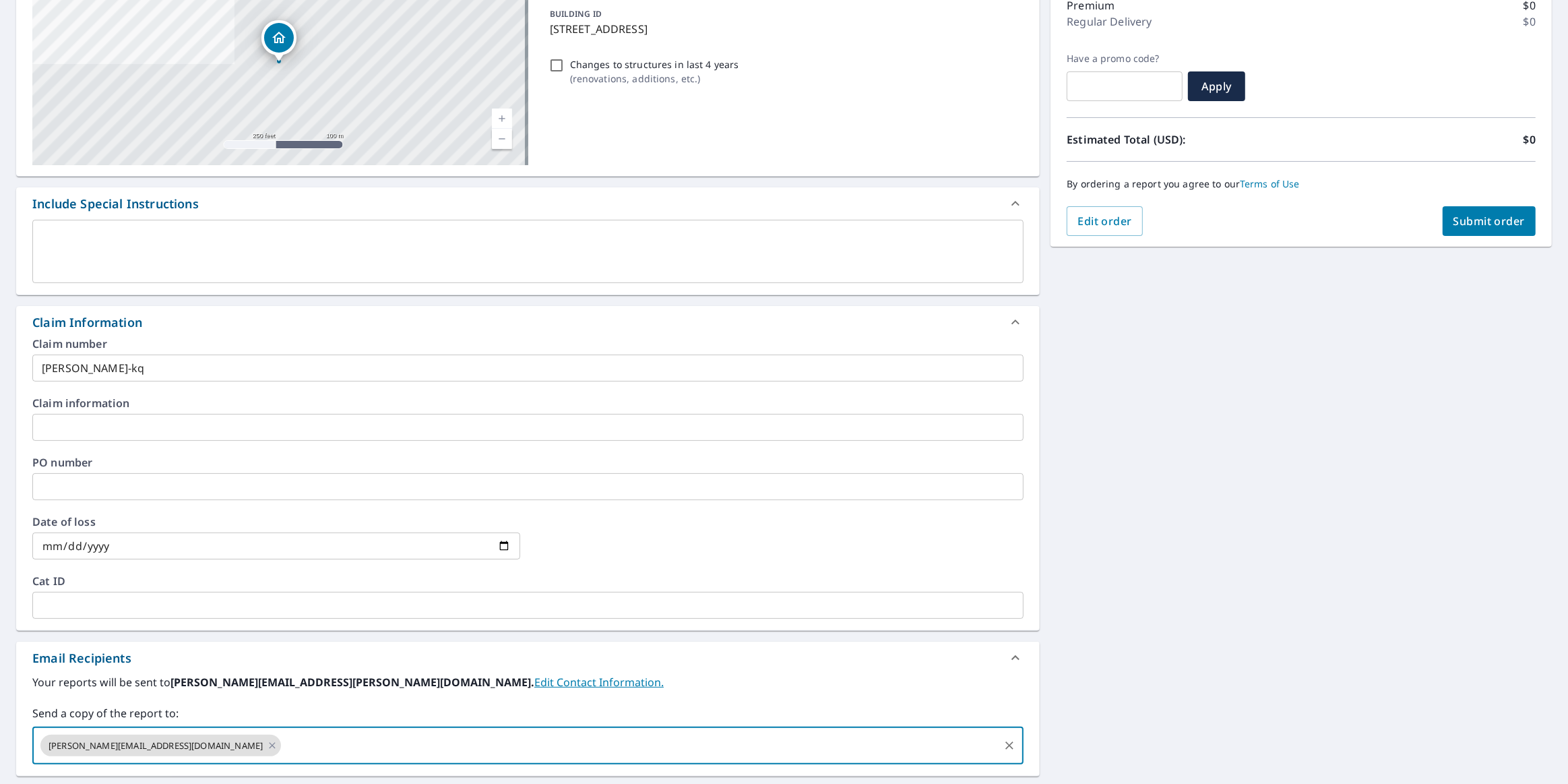
paste input "[PERSON_NAME][EMAIL_ADDRESS][DOMAIN_NAME]"
type input "[PERSON_NAME][EMAIL_ADDRESS][DOMAIN_NAME]"
click at [1506, 207] on button "Submit order" at bounding box center [1489, 221] width 94 height 29
